Goal: Task Accomplishment & Management: Use online tool/utility

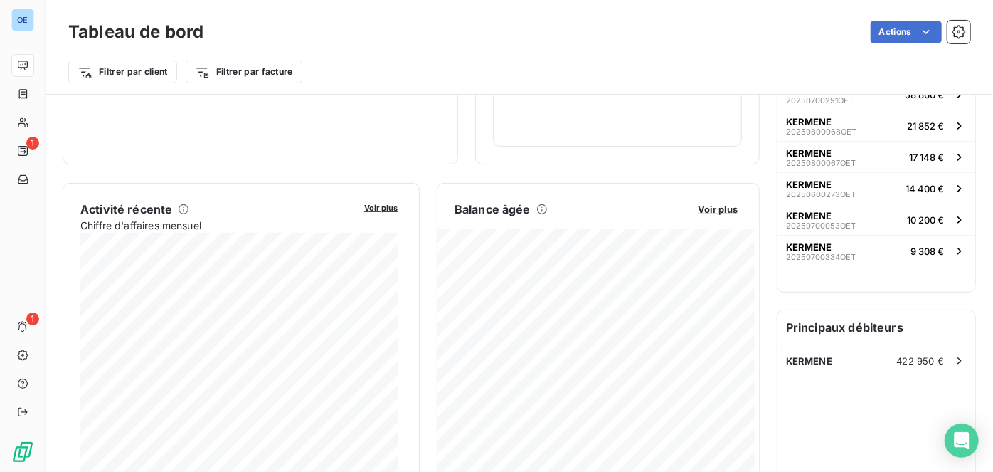
scroll to position [194, 0]
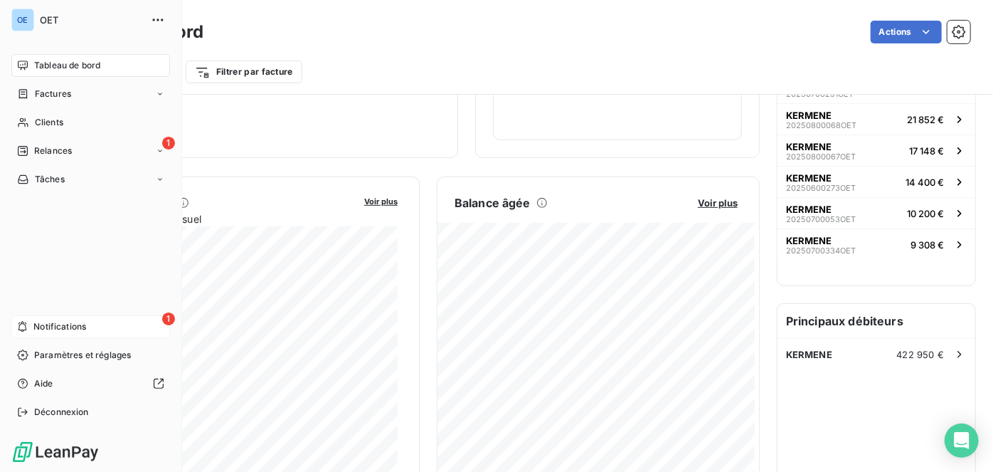
click at [23, 331] on icon at bounding box center [22, 327] width 9 height 11
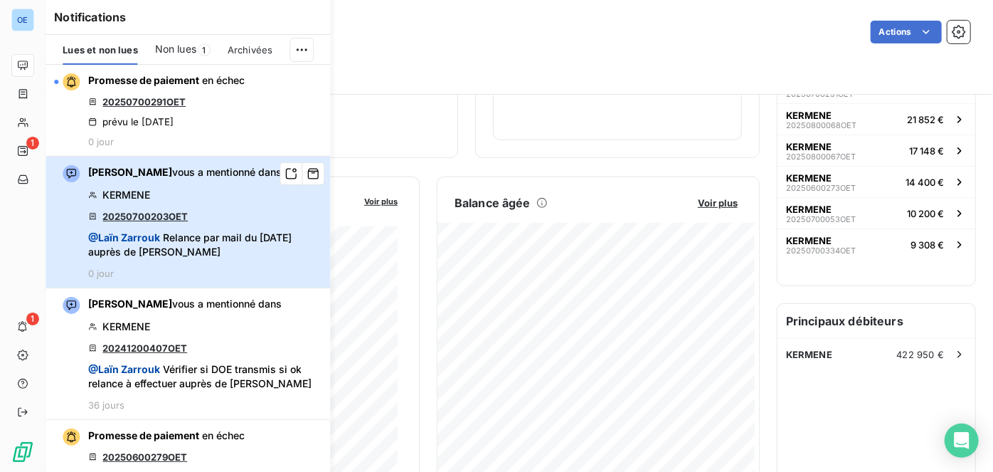
click at [233, 203] on div "[PERSON_NAME] vous a mentionné dans KERMENE 20250700203OET @ [PERSON_NAME] Rela…" at bounding box center [204, 222] width 233 height 114
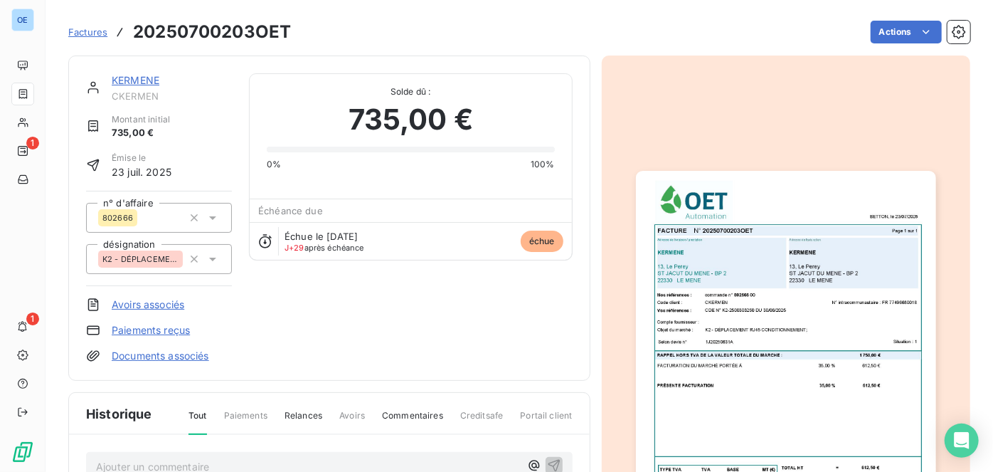
click at [827, 302] on img "button" at bounding box center [786, 383] width 300 height 424
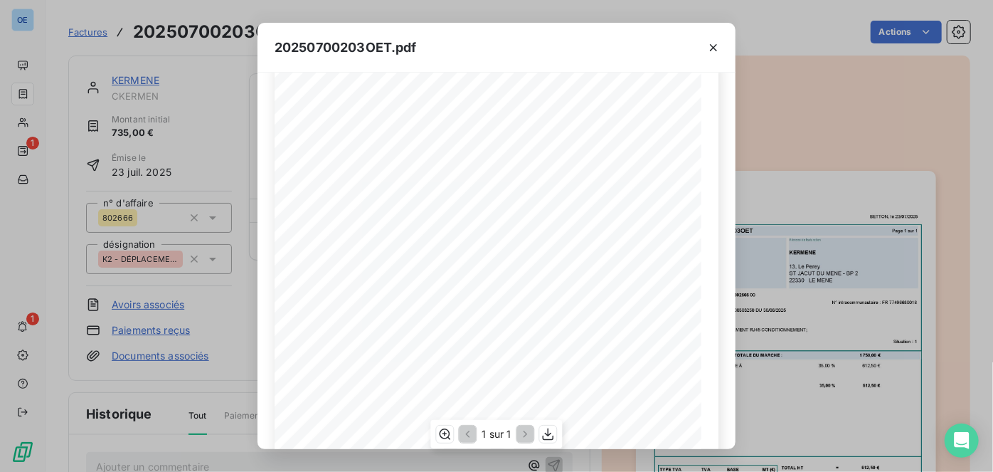
scroll to position [64, 0]
click at [411, 266] on span "1J20250631A" at bounding box center [402, 268] width 41 height 6
copy span "1J20250631A"
